Goal: Task Accomplishment & Management: Manage account settings

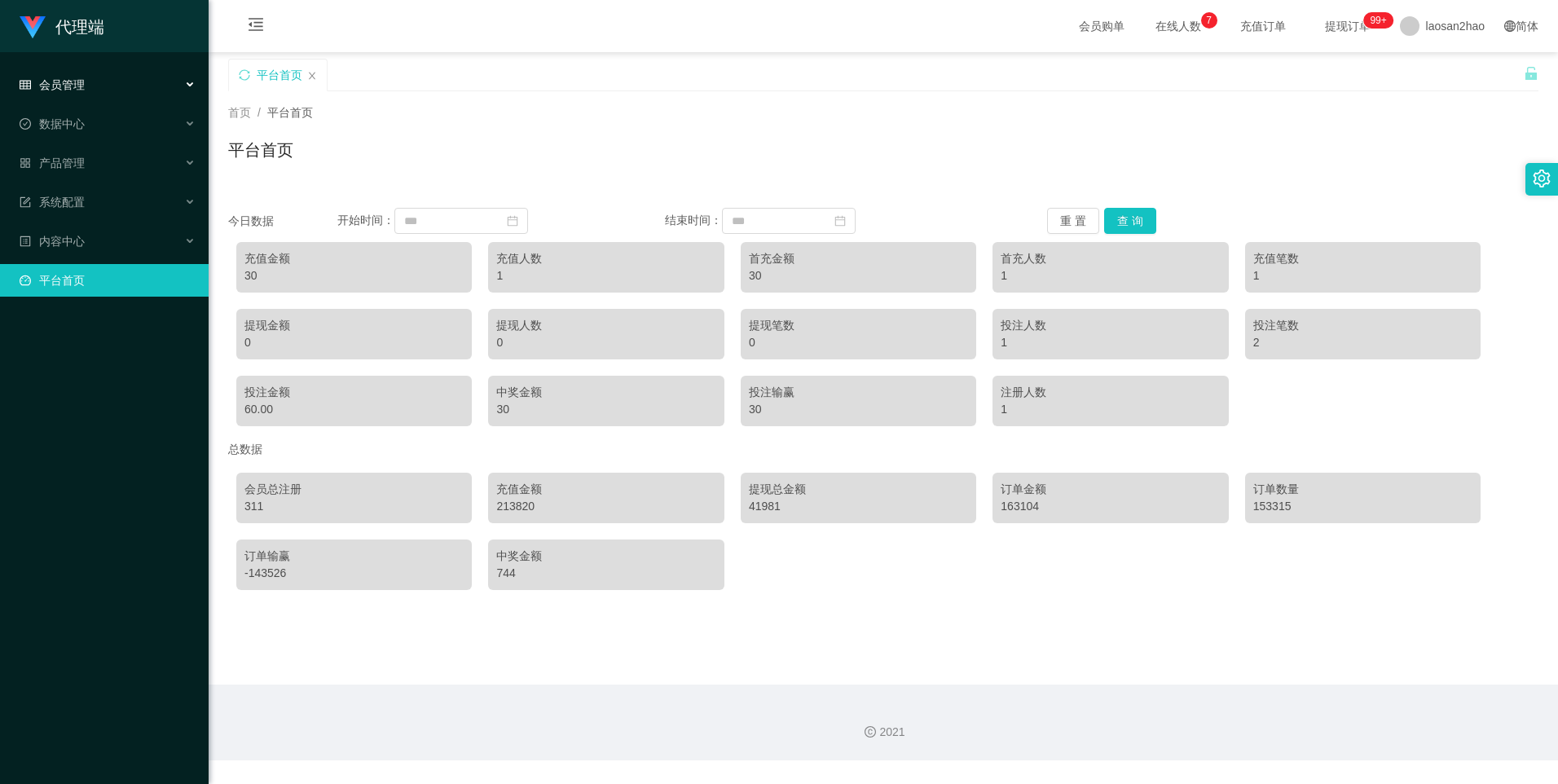
click at [80, 91] on span "会员管理" at bounding box center [52, 85] width 65 height 13
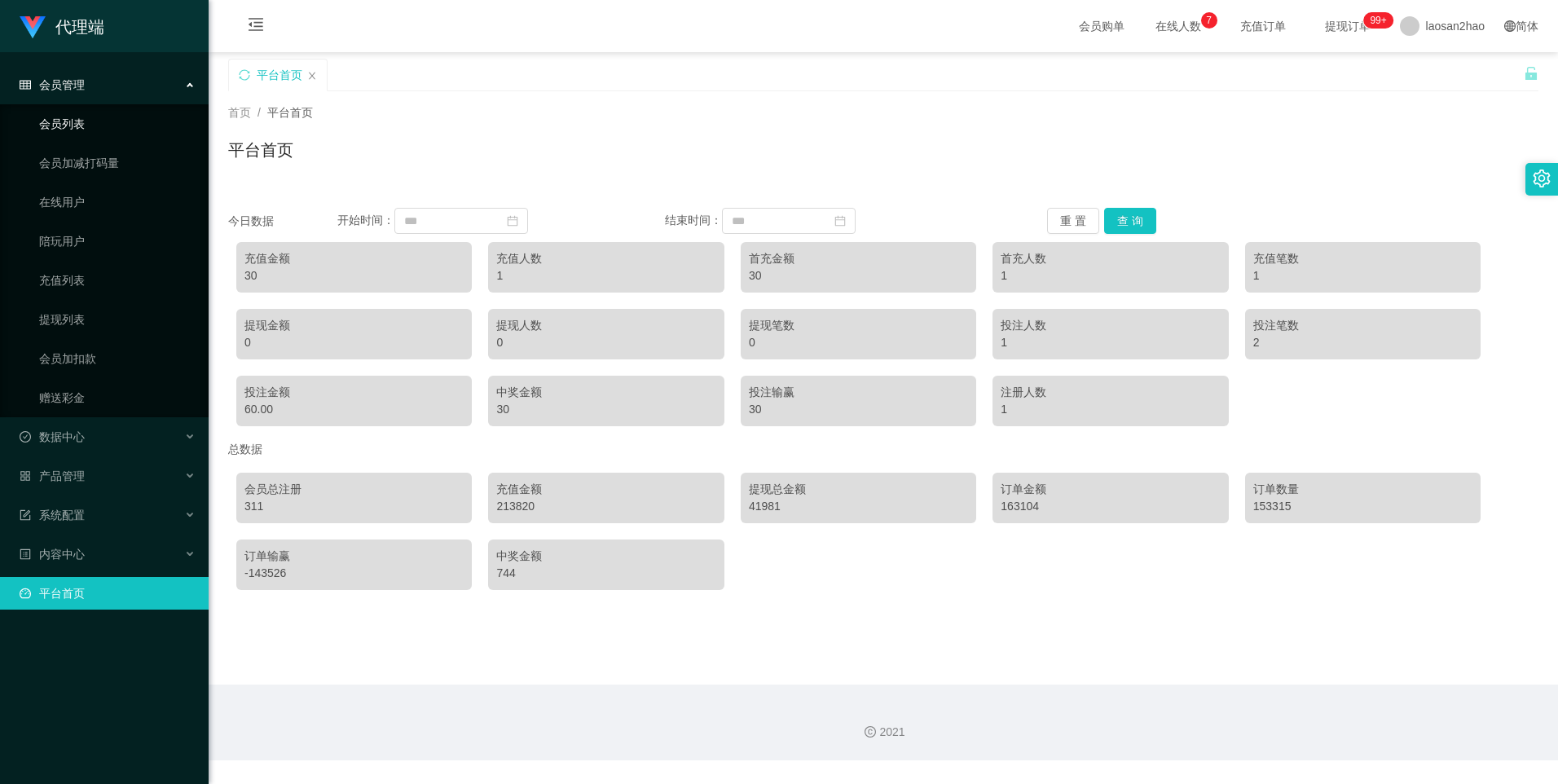
click at [76, 128] on link "会员列表" at bounding box center [118, 123] width 157 height 33
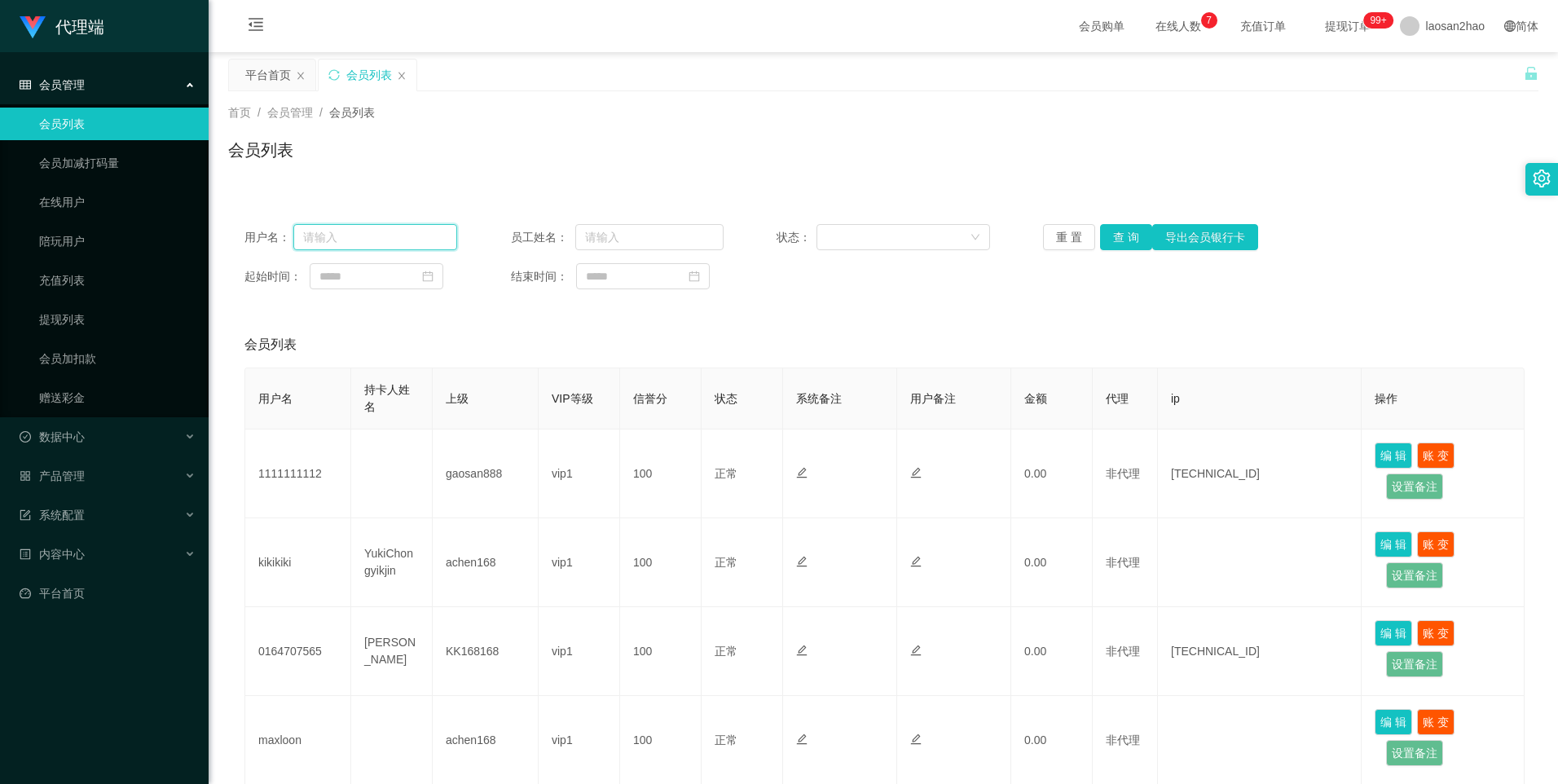
click at [381, 234] on input "text" at bounding box center [375, 237] width 164 height 26
paste input "Helen123"
click at [1125, 238] on button "查 询" at bounding box center [1127, 237] width 52 height 26
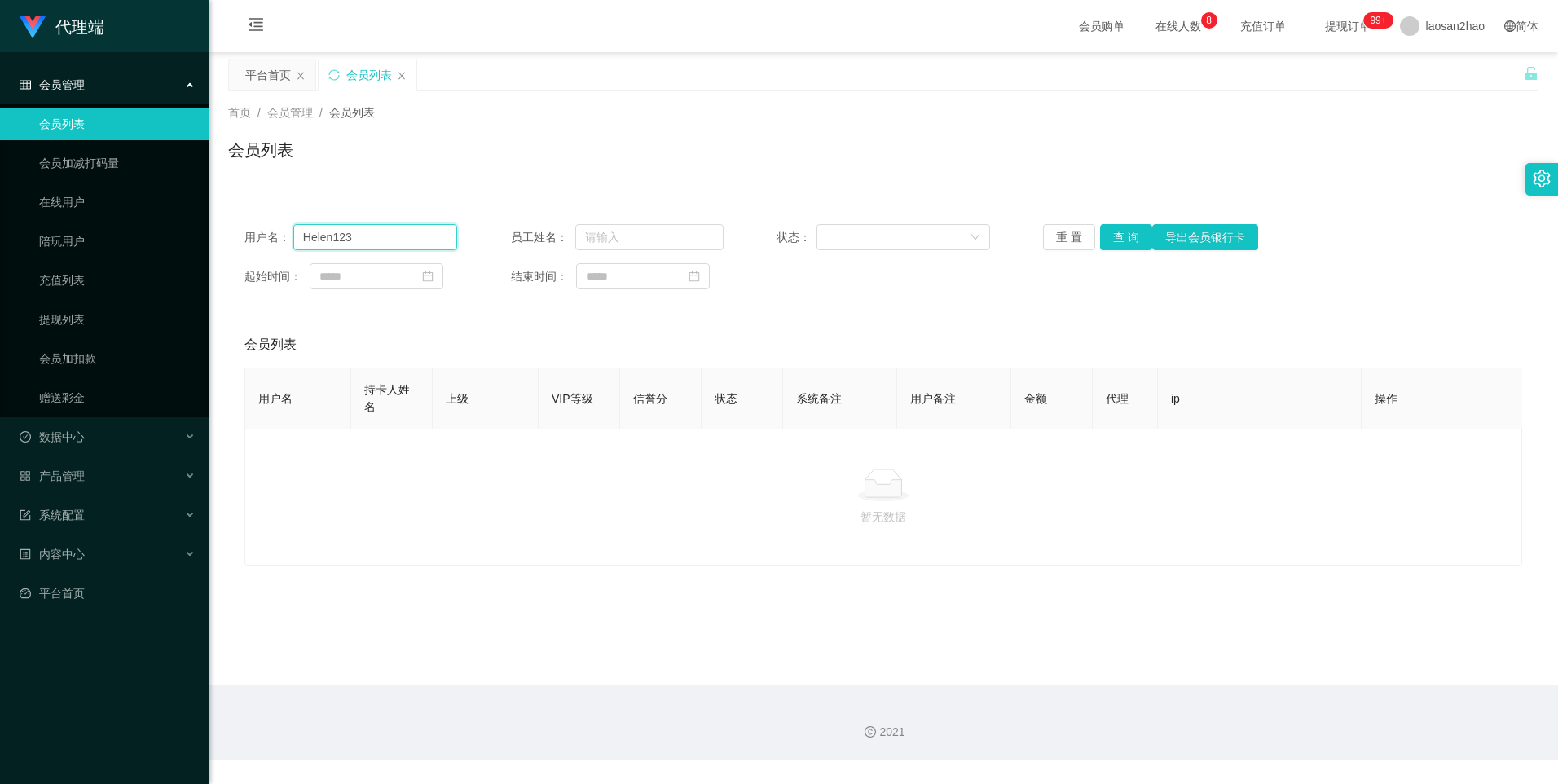
click at [427, 231] on input "Helen123" at bounding box center [375, 237] width 164 height 26
click at [1112, 246] on button "查 询" at bounding box center [1127, 237] width 52 height 26
drag, startPoint x: 425, startPoint y: 221, endPoint x: 388, endPoint y: 224, distance: 37.1
click at [388, 224] on div "用户名： Helen123 员工姓名： 状态： 重 置 查 询 导出会员银行卡 起始时间： 结束时间：" at bounding box center [883, 257] width 1311 height 98
drag, startPoint x: 392, startPoint y: 240, endPoint x: 204, endPoint y: 237, distance: 188.0
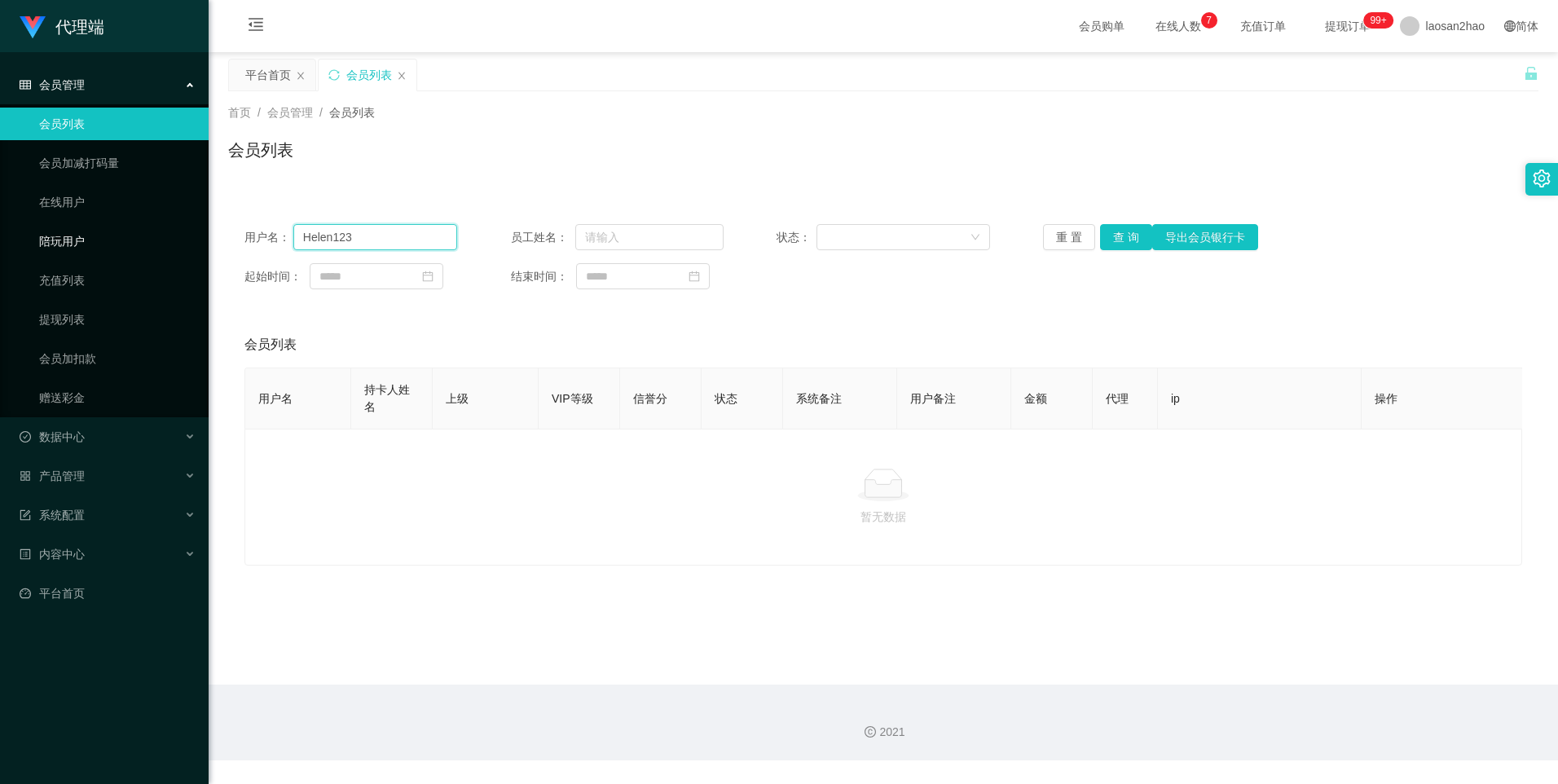
click at [204, 237] on section "代理端 会员管理 会员列表 会员加减打码量 在线用户 陪玩用户 充值列表 提现列表 会员加扣款 赠送彩金 数据中心 产品管理 系统配置 内容中心 平台首页 保…" at bounding box center [779, 380] width 1558 height 761
paste input "text"
click at [1131, 232] on button "查 询" at bounding box center [1127, 237] width 52 height 26
click at [378, 237] on input "Helen" at bounding box center [375, 237] width 164 height 26
drag, startPoint x: 378, startPoint y: 237, endPoint x: 266, endPoint y: 223, distance: 112.9
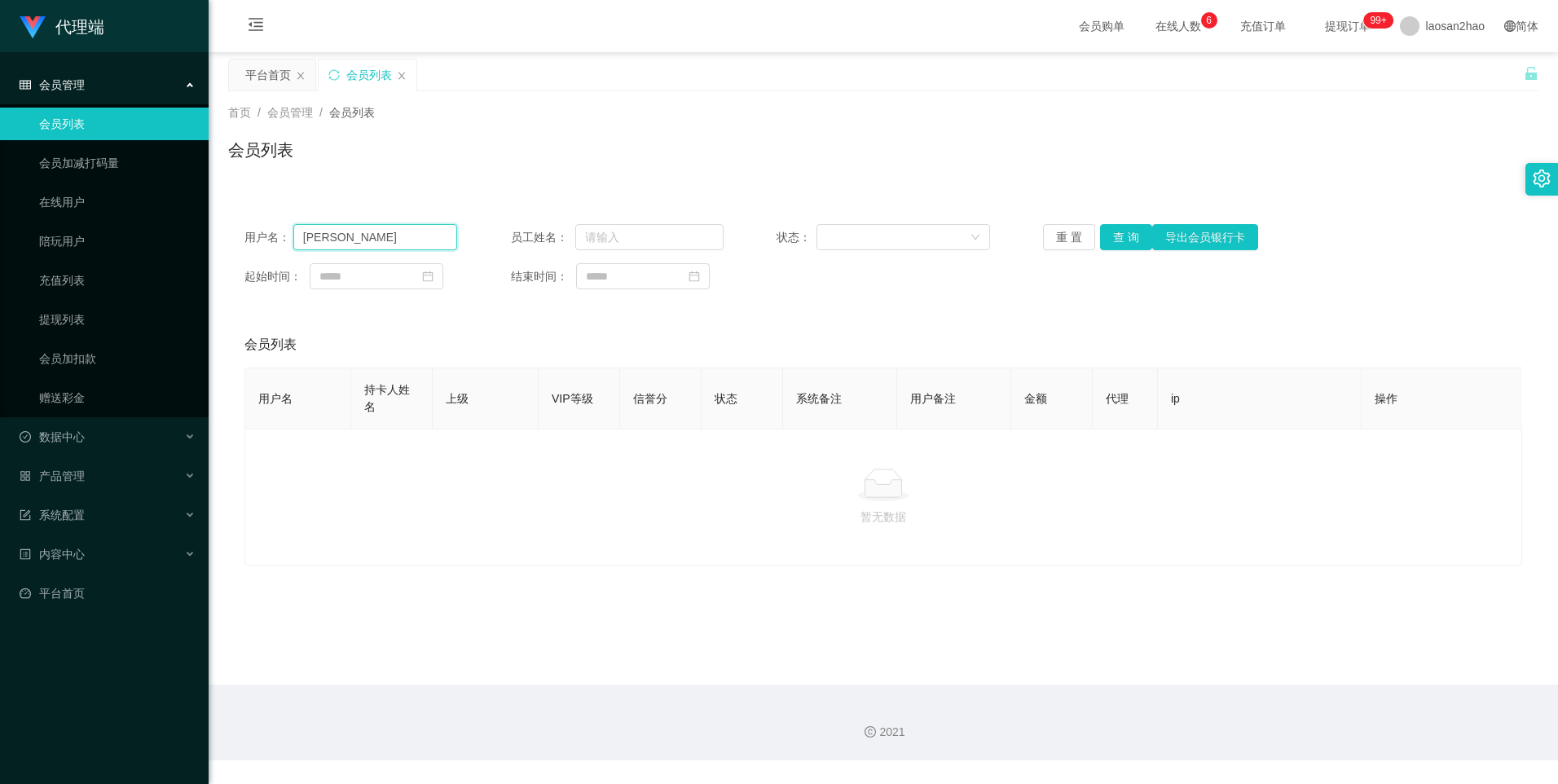
click at [266, 223] on div "用户名： Helen 员工姓名： 状态： 重 置 查 询 导出会员银行卡 起始时间： 结束时间：" at bounding box center [883, 257] width 1311 height 98
paste input "123"
type input "Helen123"
click at [1115, 231] on button "查 询" at bounding box center [1127, 237] width 52 height 26
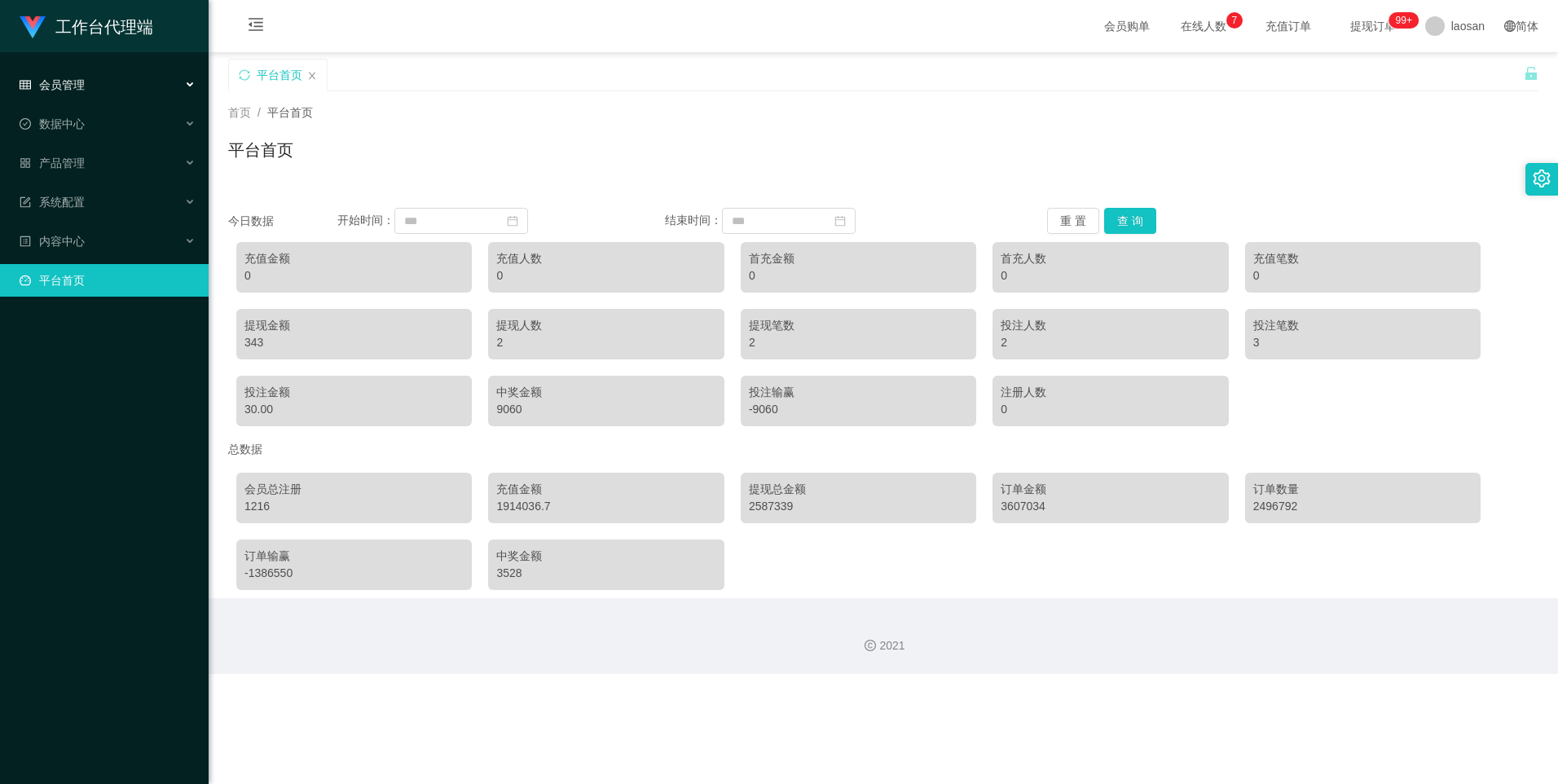
click at [86, 85] on div "会员管理" at bounding box center [105, 84] width 209 height 33
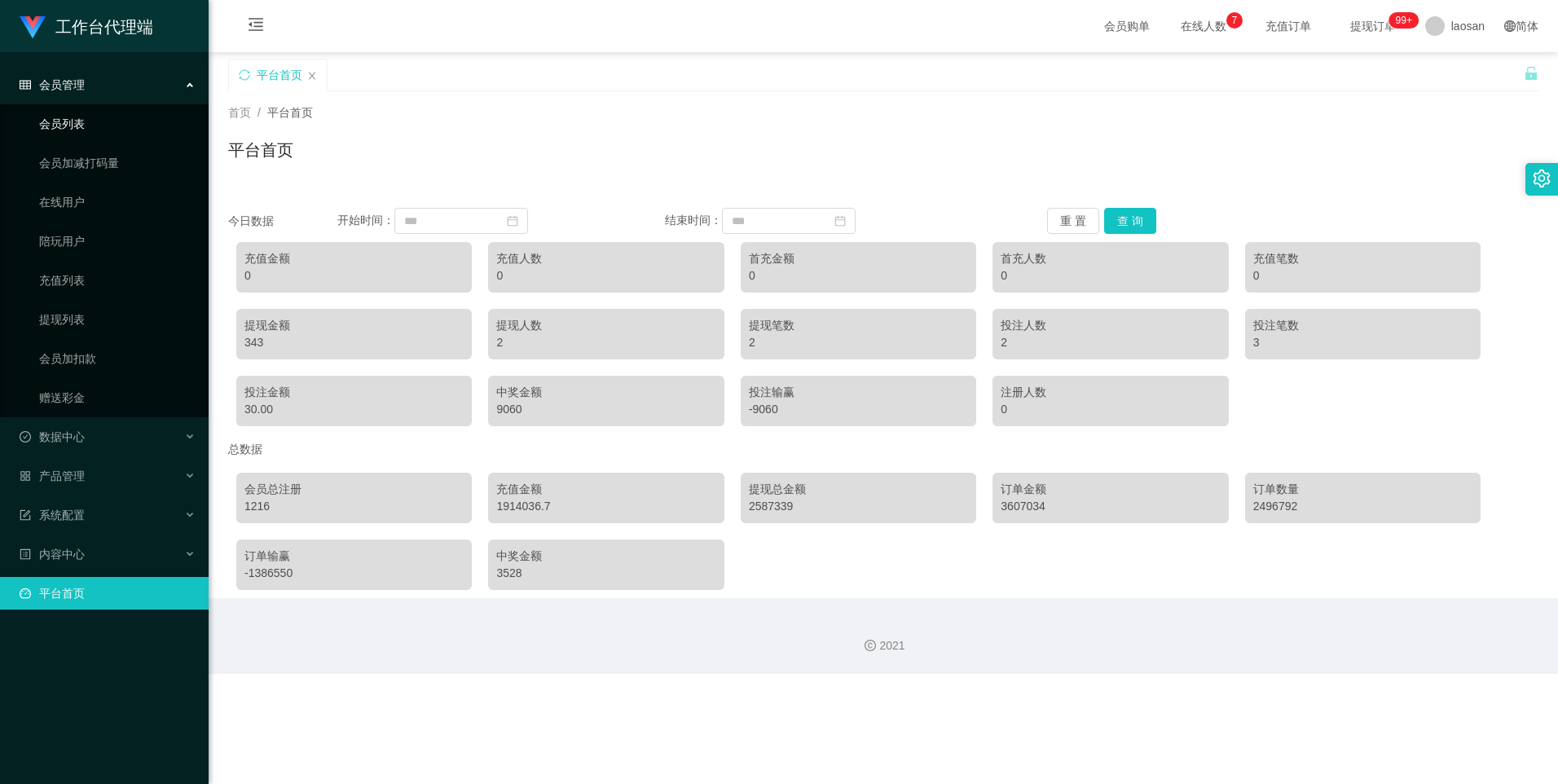
click at [76, 124] on link "会员列表" at bounding box center [118, 123] width 157 height 33
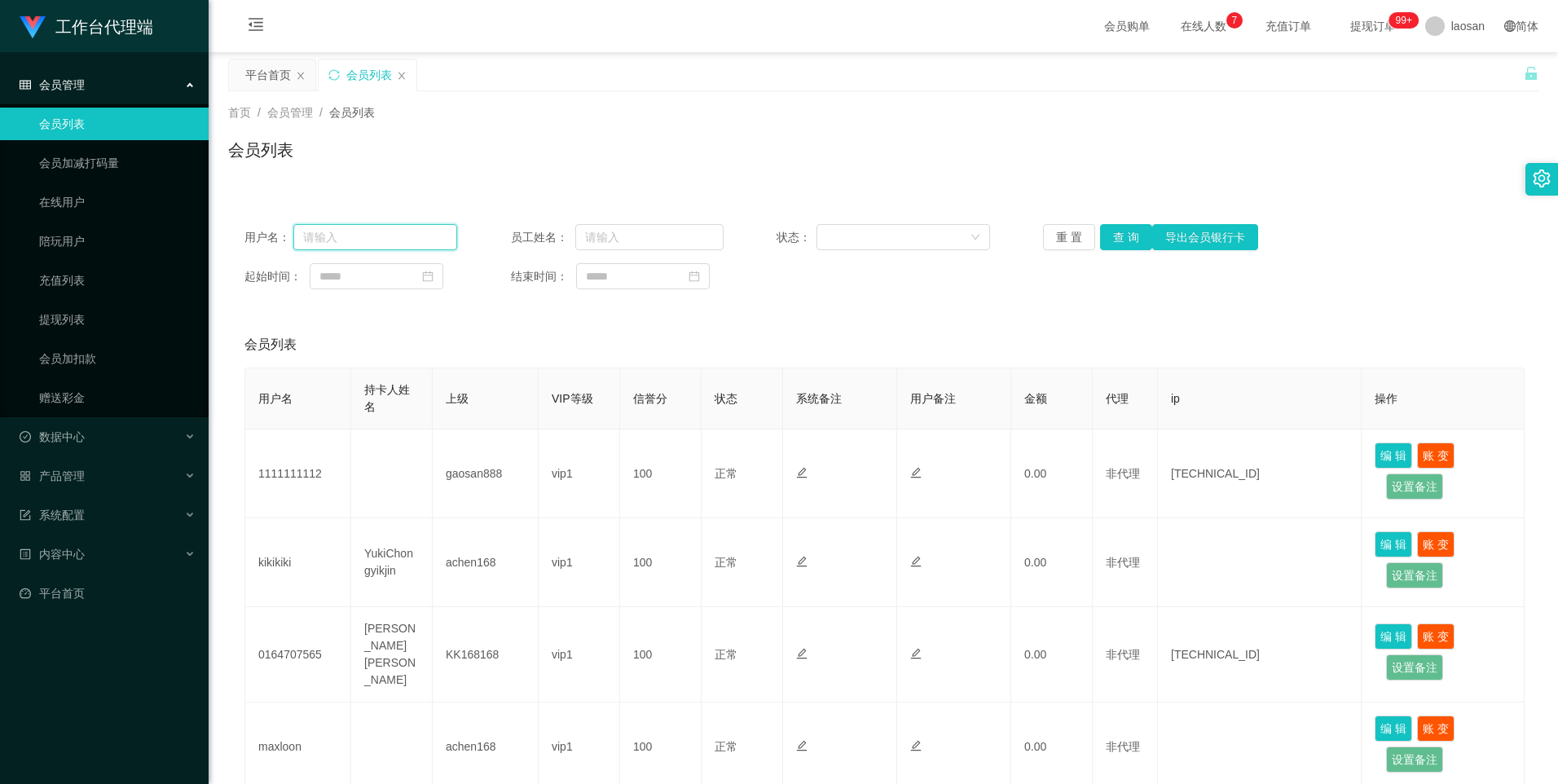
drag, startPoint x: 433, startPoint y: 239, endPoint x: 470, endPoint y: 239, distance: 37.0
click at [433, 239] on input "text" at bounding box center [375, 237] width 164 height 26
paste input "Helen123"
type input "Helen123"
click at [1119, 228] on button "查 询" at bounding box center [1127, 237] width 52 height 26
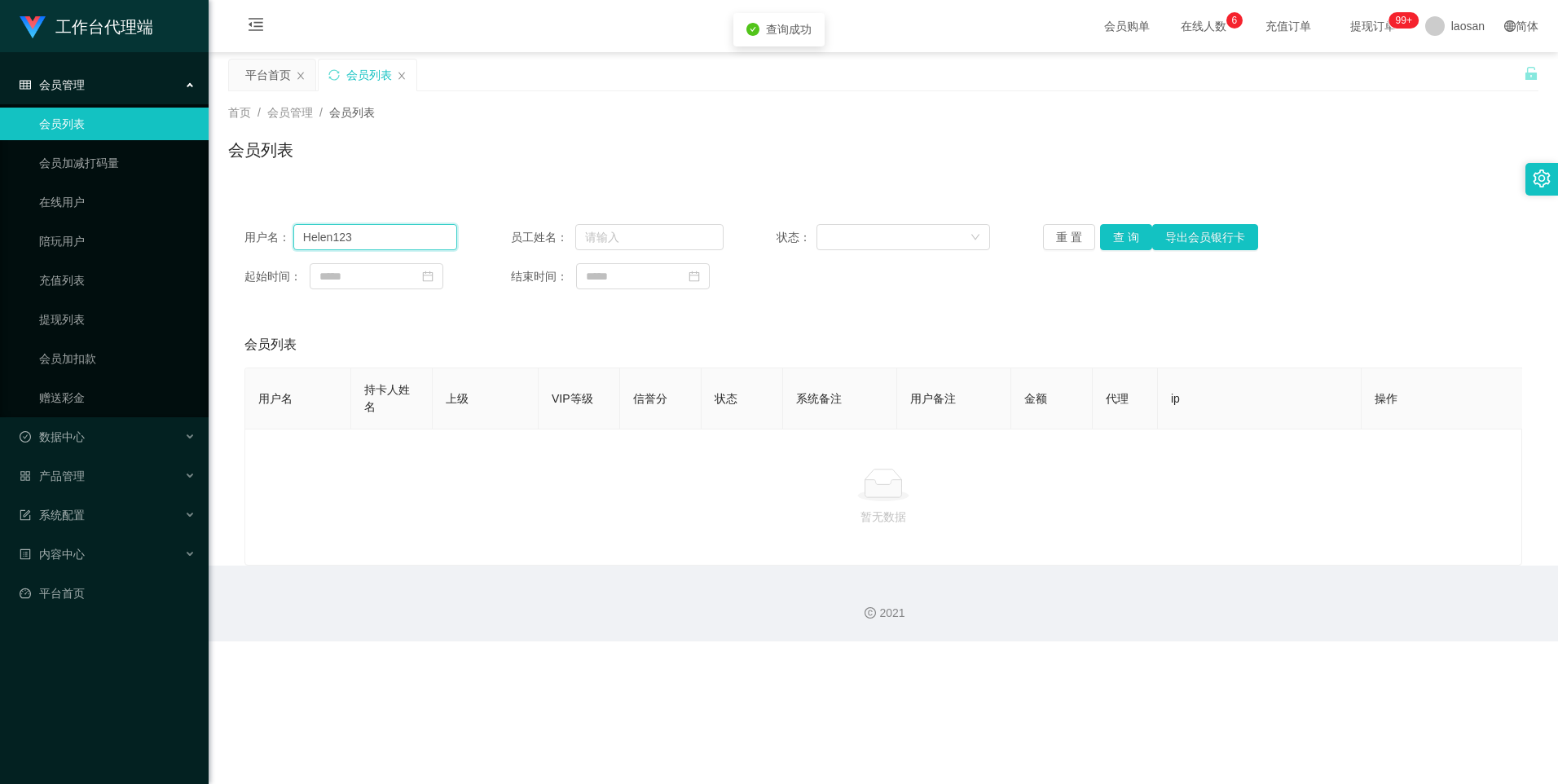
click at [371, 234] on input "Helen123" at bounding box center [375, 237] width 164 height 26
click at [1465, 29] on span "laosan" at bounding box center [1468, 26] width 34 height 52
